Goal: Register for event/course

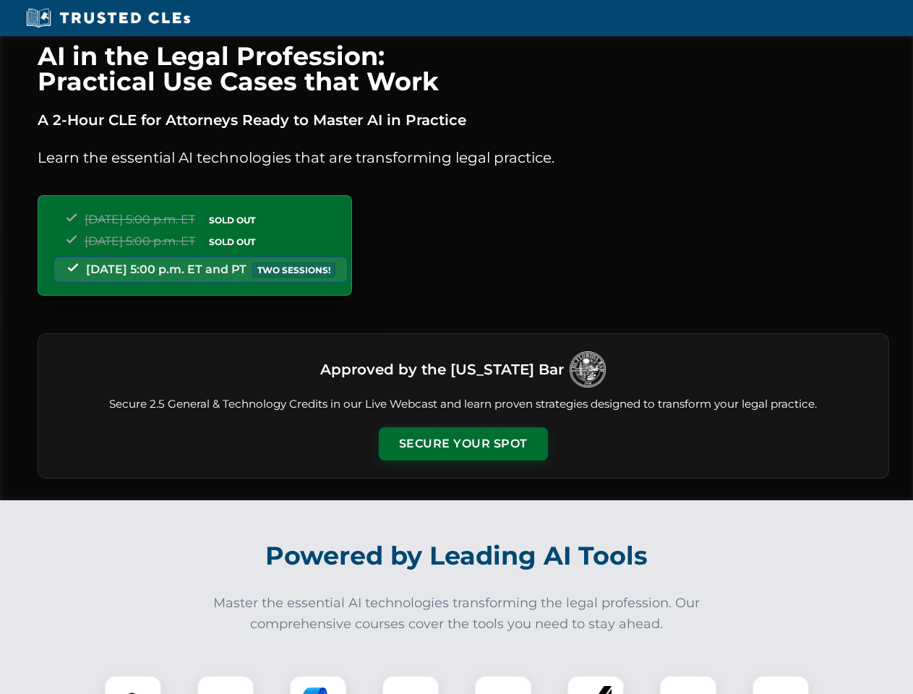
click at [463, 444] on button "Secure Your Spot" at bounding box center [463, 443] width 169 height 33
click at [133, 685] on img at bounding box center [133, 704] width 42 height 42
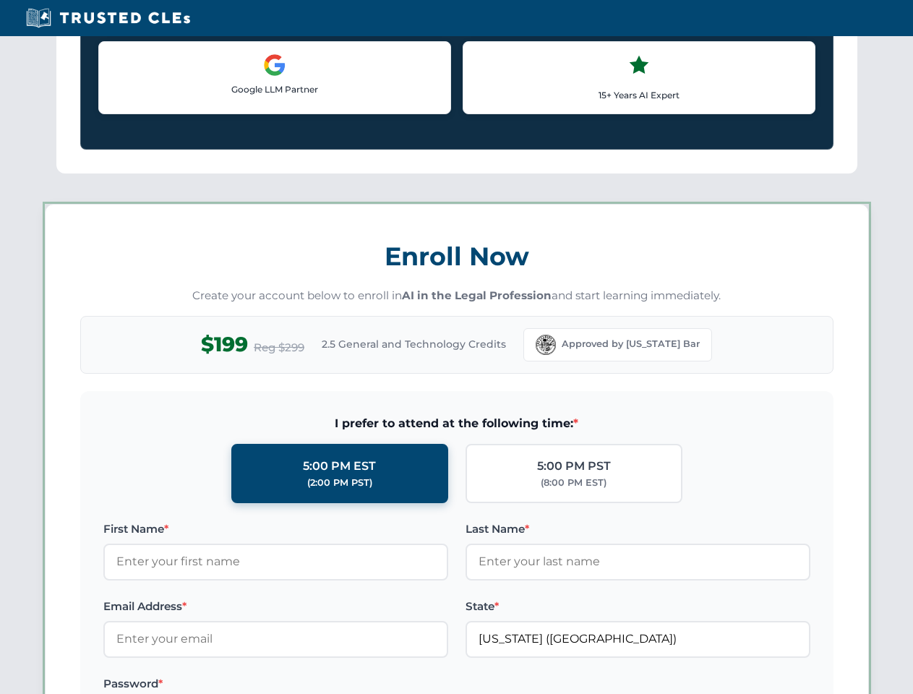
click at [318, 685] on label "Password *" at bounding box center [275, 683] width 345 height 17
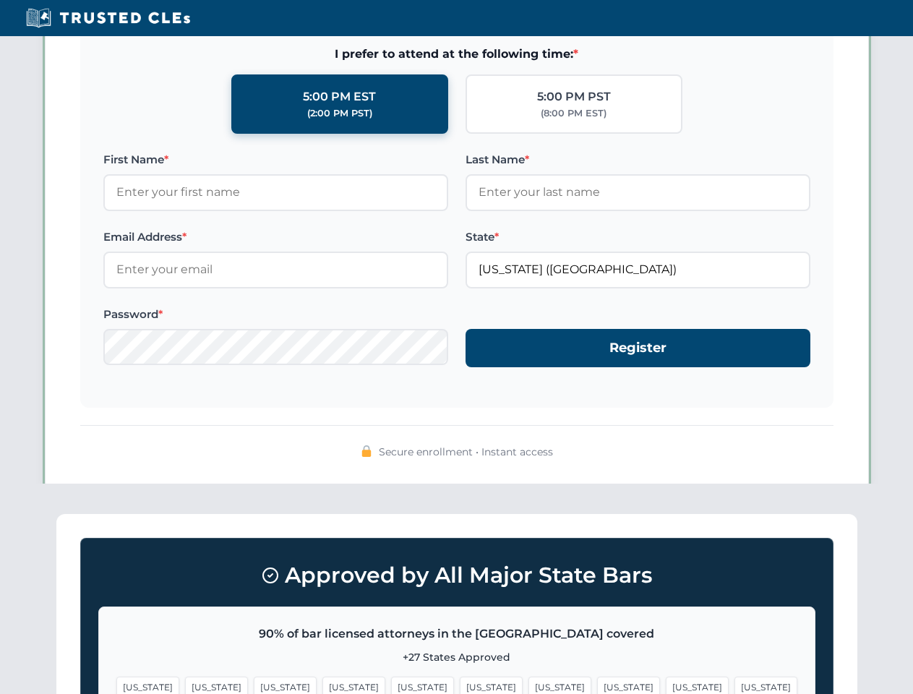
click at [666, 685] on span "[US_STATE]" at bounding box center [697, 687] width 63 height 21
